Goal: Task Accomplishment & Management: Use online tool/utility

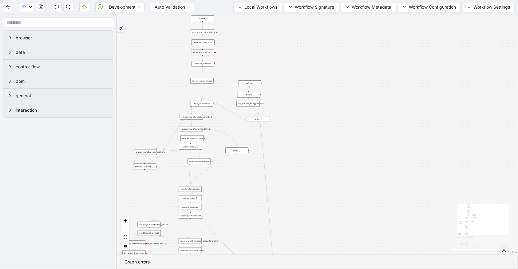
drag, startPoint x: 258, startPoint y: 54, endPoint x: 144, endPoint y: 104, distance: 124.4
click at [144, 104] on div "trigger execute_workflow:check_exceptions execute_workflow:add_notes__0 luminai…" at bounding box center [317, 134] width 401 height 240
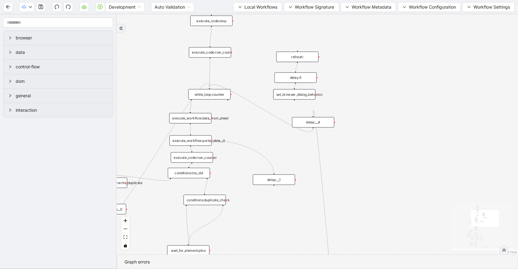
click at [204, 199] on div "conditions:duplicate_check" at bounding box center [204, 199] width 42 height 10
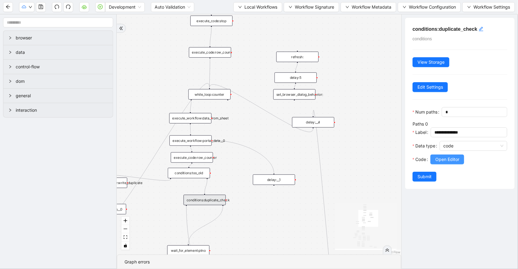
click at [439, 163] on span "Open Editor" at bounding box center [447, 159] width 24 height 7
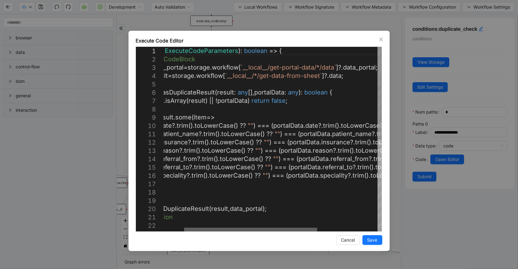
click at [305, 222] on div at bounding box center [250, 229] width 133 height 4
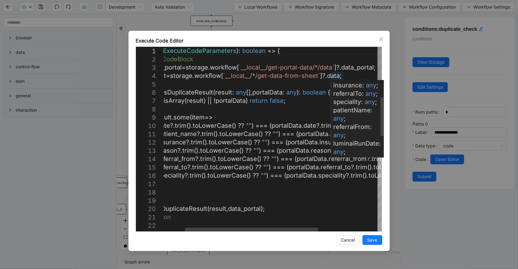
scroll to position [48, 0]
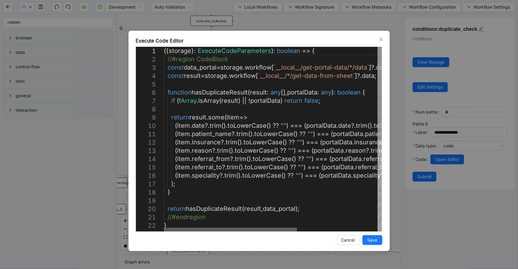
click at [219, 222] on div at bounding box center [230, 229] width 133 height 4
click at [215, 134] on div "({ storage }: ExecuteCodeParameters ): boolean => { //#region CodeBlock const d…" at bounding box center [338, 230] width 349 height 367
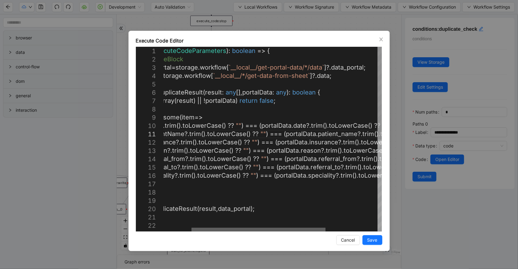
click at [319, 222] on div at bounding box center [258, 229] width 134 height 4
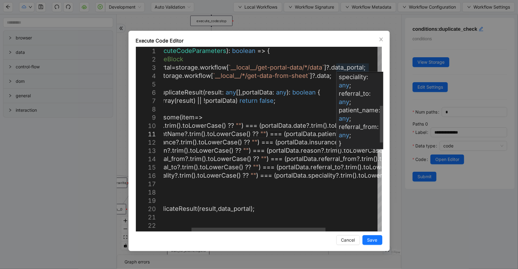
scroll to position [83, 0]
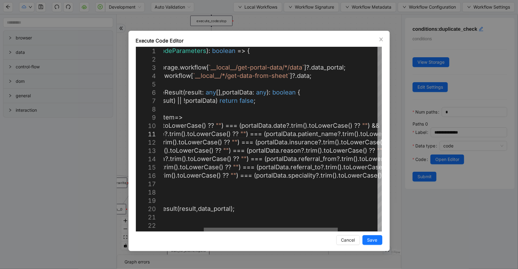
click at [306, 222] on div at bounding box center [271, 229] width 134 height 4
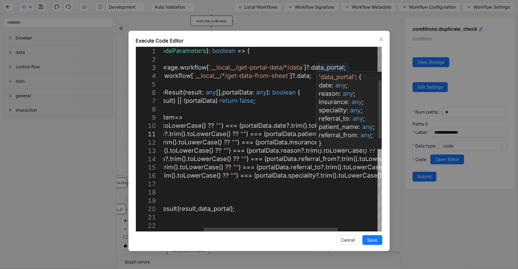
scroll to position [11, 0]
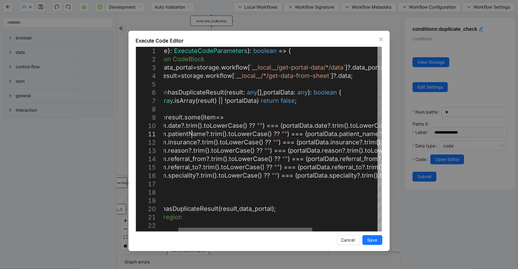
click at [230, 222] on div at bounding box center [245, 229] width 134 height 4
click at [191, 166] on div "({ storage }: ExecuteCodeParameters ): boolean => { //#region CodeBlock const d…" at bounding box center [313, 230] width 347 height 367
click at [190, 161] on div "({ storage }: ExecuteCodeParameters ): boolean => { //#region CodeBlock const d…" at bounding box center [313, 230] width 347 height 367
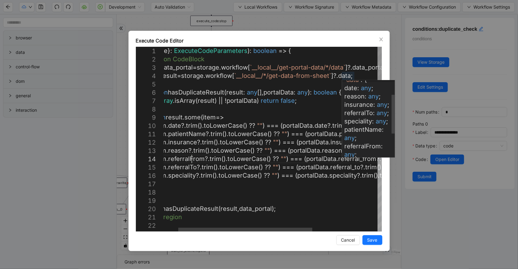
scroll to position [28, 0]
type textarea "**********"
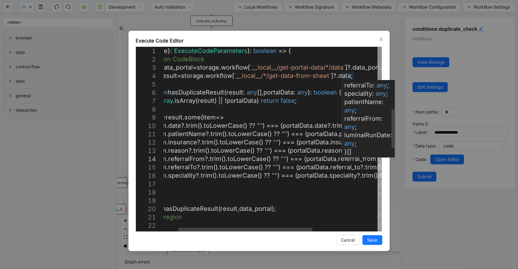
scroll to position [71, 0]
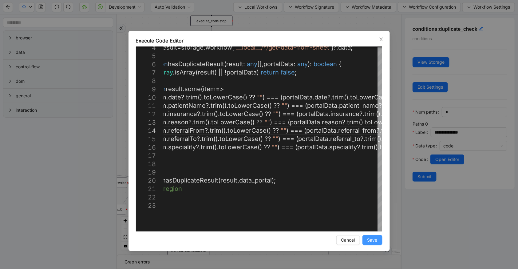
click at [375, 222] on span "Save" at bounding box center [372, 239] width 10 height 7
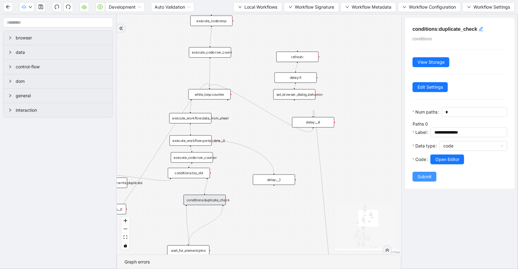
click at [421, 180] on span "Submit" at bounding box center [424, 176] width 14 height 7
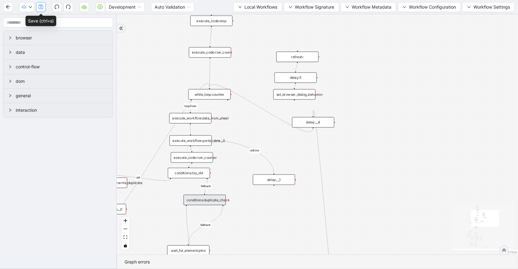
click at [42, 8] on icon "save" at bounding box center [40, 6] width 5 height 5
click at [215, 200] on div "conditions:duplicate_check" at bounding box center [204, 199] width 42 height 10
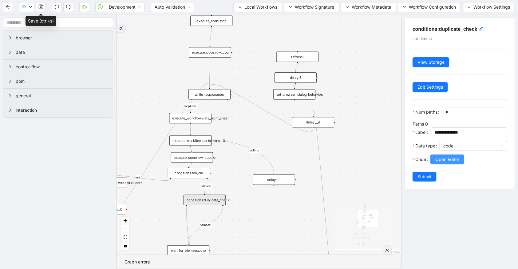
click at [438, 163] on span "Open Editor" at bounding box center [447, 159] width 24 height 7
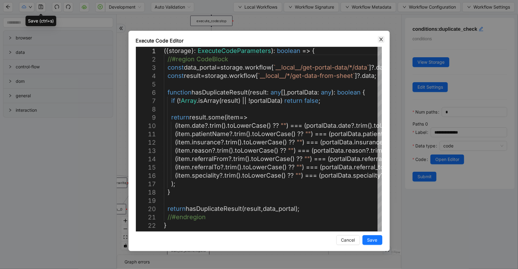
click at [381, 41] on icon "close" at bounding box center [381, 39] width 5 height 5
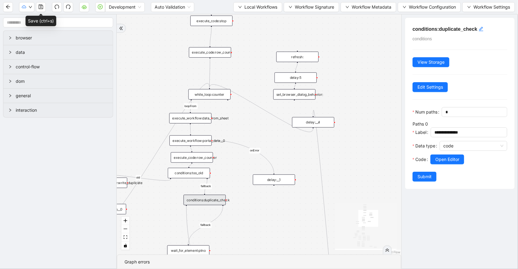
click at [39, 9] on icon "save" at bounding box center [41, 7] width 4 height 4
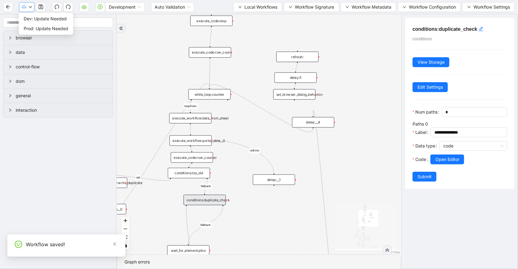
click at [31, 7] on icon "down" at bounding box center [31, 7] width 4 height 4
click at [31, 16] on span "Dev: Update Needed" at bounding box center [46, 18] width 45 height 7
click at [32, 7] on icon "down" at bounding box center [31, 7] width 4 height 4
click at [37, 26] on span "Prod: Update Needed" at bounding box center [46, 28] width 45 height 7
click at [82, 5] on icon "cloud-server" at bounding box center [84, 6] width 5 height 5
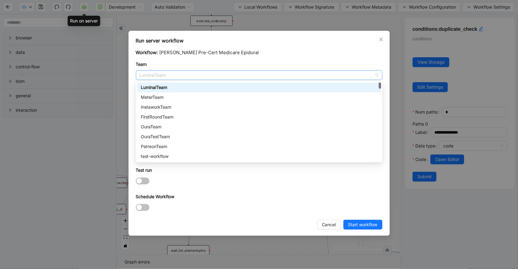
click at [188, 75] on span "LuminaiTeam" at bounding box center [258, 74] width 239 height 9
type input "**"
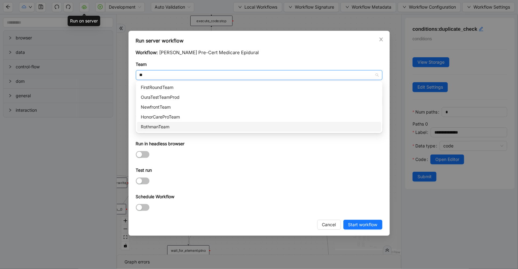
click at [189, 123] on div "RothmanTeam" at bounding box center [259, 126] width 237 height 7
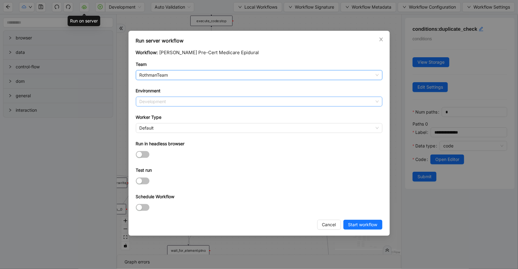
click at [191, 97] on span "Development" at bounding box center [258, 101] width 239 height 9
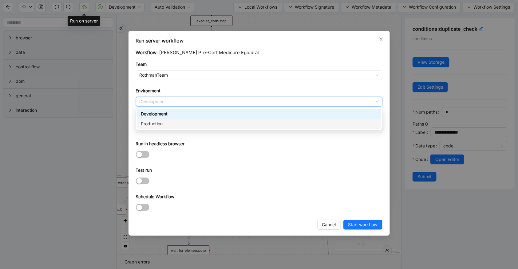
click at [192, 122] on div "Production" at bounding box center [259, 123] width 237 height 7
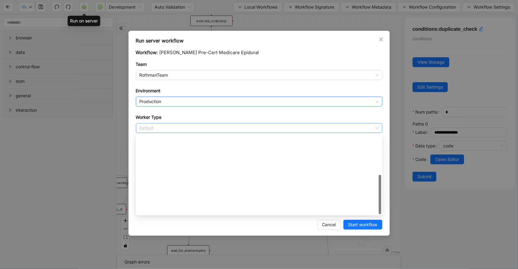
click at [188, 127] on span "Default" at bounding box center [258, 127] width 239 height 9
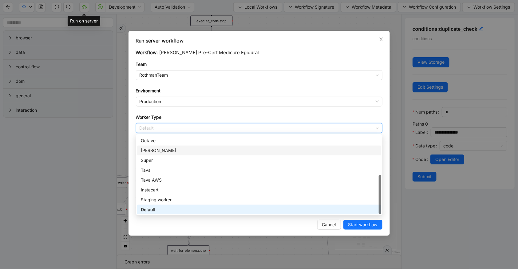
click at [179, 148] on div "[PERSON_NAME]" at bounding box center [259, 150] width 237 height 7
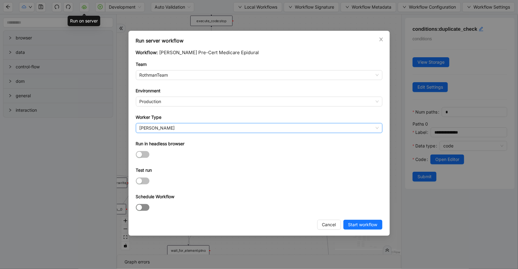
click at [145, 208] on span "button" at bounding box center [143, 207] width 14 height 7
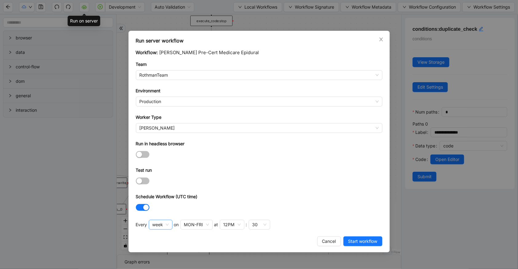
click at [160, 222] on span "week" at bounding box center [160, 224] width 16 height 9
click at [158, 209] on div "hour" at bounding box center [160, 211] width 13 height 7
drag, startPoint x: 235, startPoint y: 214, endPoint x: 200, endPoint y: 221, distance: 36.0
click at [234, 214] on div "Workflow: [PERSON_NAME] Pre-Cert Medicare Epidural Team RothmanTeam Environment…" at bounding box center [259, 140] width 246 height 183
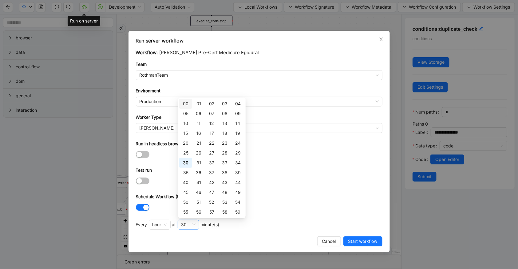
click at [197, 221] on div "30" at bounding box center [189, 224] width 22 height 10
click at [184, 104] on div "00" at bounding box center [186, 103] width 6 height 7
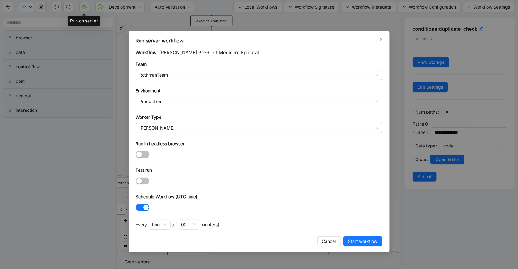
click at [276, 210] on div at bounding box center [259, 206] width 246 height 7
click at [352, 222] on span "Start workflow" at bounding box center [362, 241] width 29 height 7
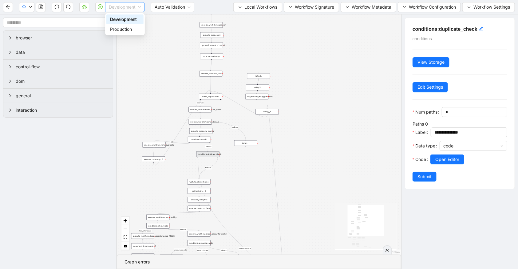
click at [112, 7] on span "Development" at bounding box center [125, 6] width 32 height 9
click at [117, 28] on div "Production" at bounding box center [125, 29] width 30 height 7
click at [103, 9] on button "button" at bounding box center [100, 7] width 10 height 10
